Goal: Task Accomplishment & Management: Complete application form

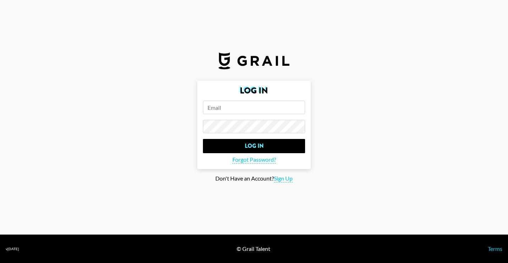
click at [163, 122] on main "Log In Log In Forgot Password? Don't Have an Account? Sign Up" at bounding box center [254, 132] width 497 height 102
click at [282, 180] on span "Sign Up" at bounding box center [283, 178] width 19 height 7
type input "Sign Up"
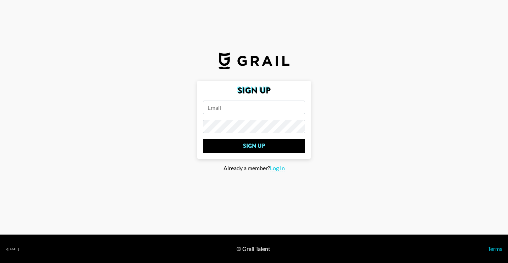
click at [220, 112] on input "email" at bounding box center [254, 106] width 102 height 13
type input "[PERSON_NAME][EMAIL_ADDRESS][PERSON_NAME][DOMAIN_NAME]"
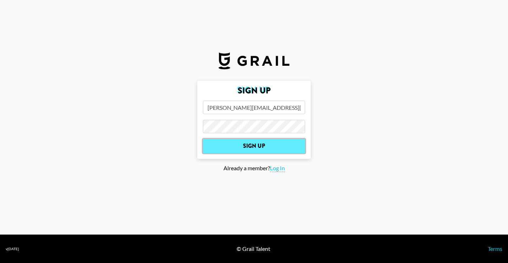
click at [271, 146] on input "Sign Up" at bounding box center [254, 146] width 102 height 14
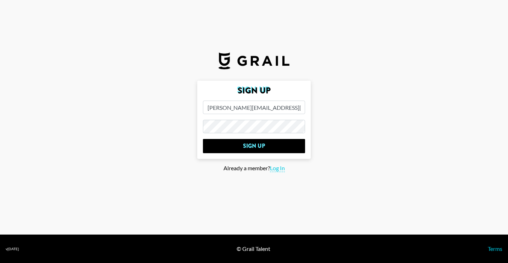
click at [233, 203] on section "Sign Up [PERSON_NAME][EMAIL_ADDRESS][PERSON_NAME][DOMAIN_NAME] Sign Up Already …" at bounding box center [254, 117] width 508 height 234
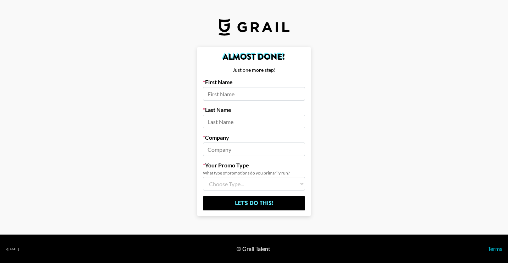
click at [227, 97] on input at bounding box center [254, 93] width 102 height 13
type input "[PERSON_NAME]"
click at [223, 150] on input at bounding box center [254, 148] width 102 height 13
type input "H&M"
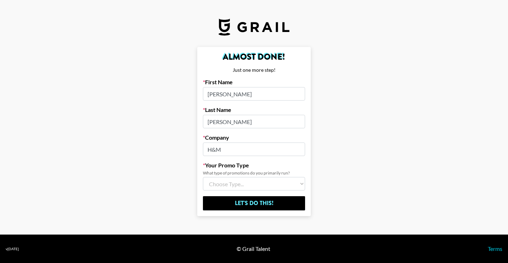
click at [217, 179] on select "Choose Type... Song Promos Brand Promos Both (I work at an Agency)" at bounding box center [254, 183] width 102 height 13
select select "Brand"
click at [175, 186] on main "Almost Done! Just one more step! First Name [PERSON_NAME] Last Name [PERSON_NAM…" at bounding box center [254, 131] width 497 height 169
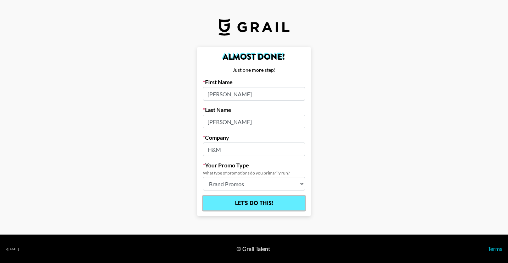
click at [240, 199] on input "Let's Do This!" at bounding box center [254, 203] width 102 height 14
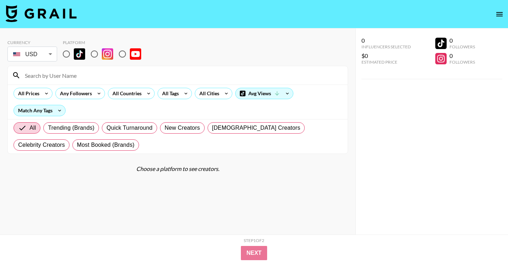
click at [200, 51] on div "Currency USD USD ​ Platform" at bounding box center [177, 51] width 341 height 23
